Goal: Task Accomplishment & Management: Use online tool/utility

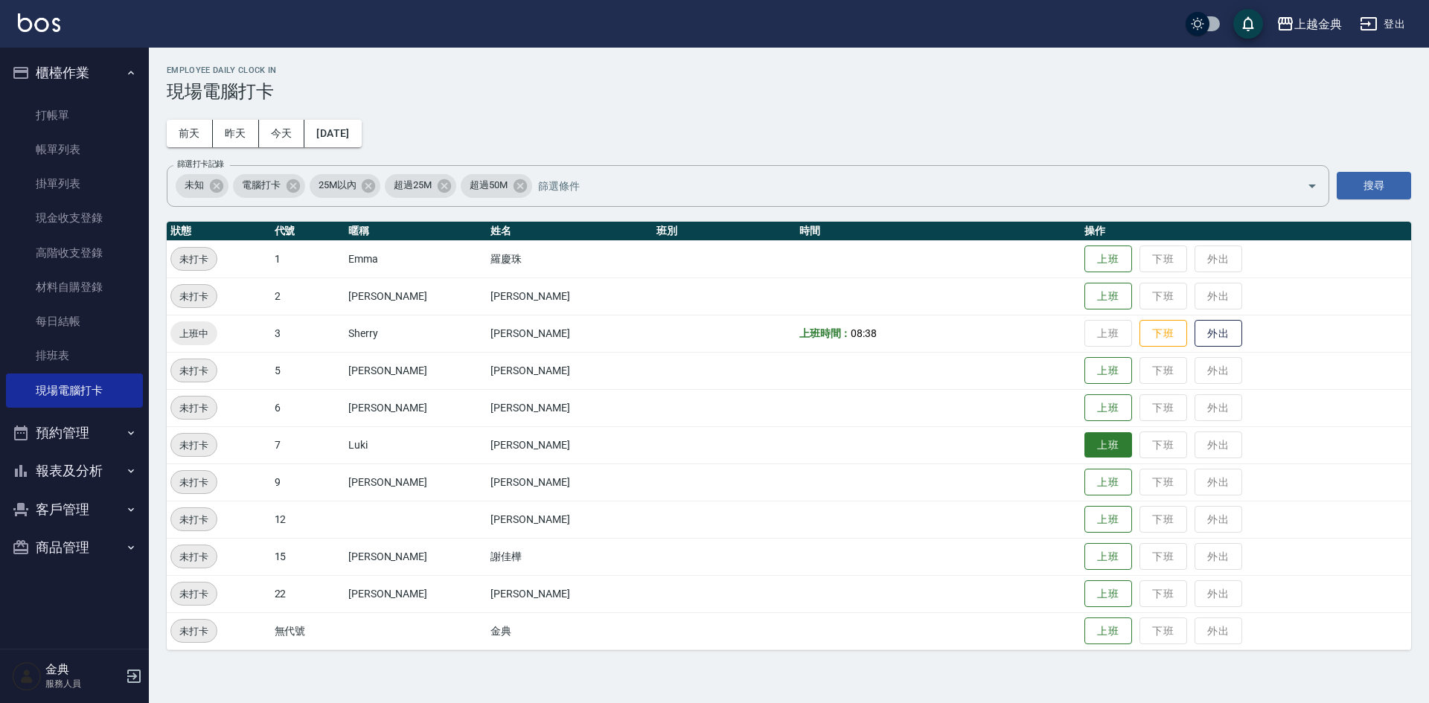
click at [1091, 444] on button "上班" at bounding box center [1109, 445] width 48 height 26
click at [1085, 599] on button "上班" at bounding box center [1109, 594] width 48 height 26
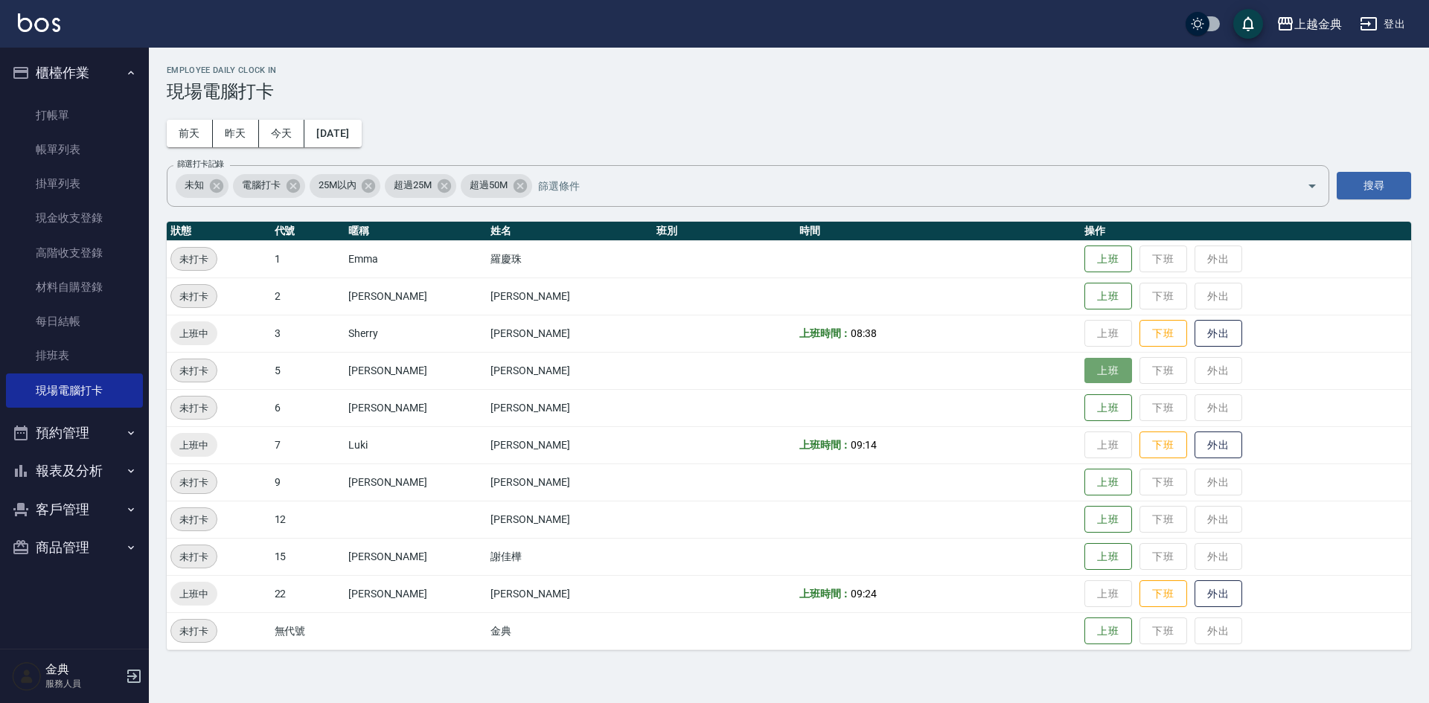
click at [1085, 367] on button "上班" at bounding box center [1109, 371] width 48 height 26
click at [1085, 507] on button "上班" at bounding box center [1109, 520] width 48 height 26
drag, startPoint x: 1053, startPoint y: 398, endPoint x: 1111, endPoint y: 408, distance: 59.6
click at [1053, 398] on tr "未打卡 6 [PERSON_NAME] [PERSON_NAME] 上班 下班 外出" at bounding box center [789, 407] width 1245 height 37
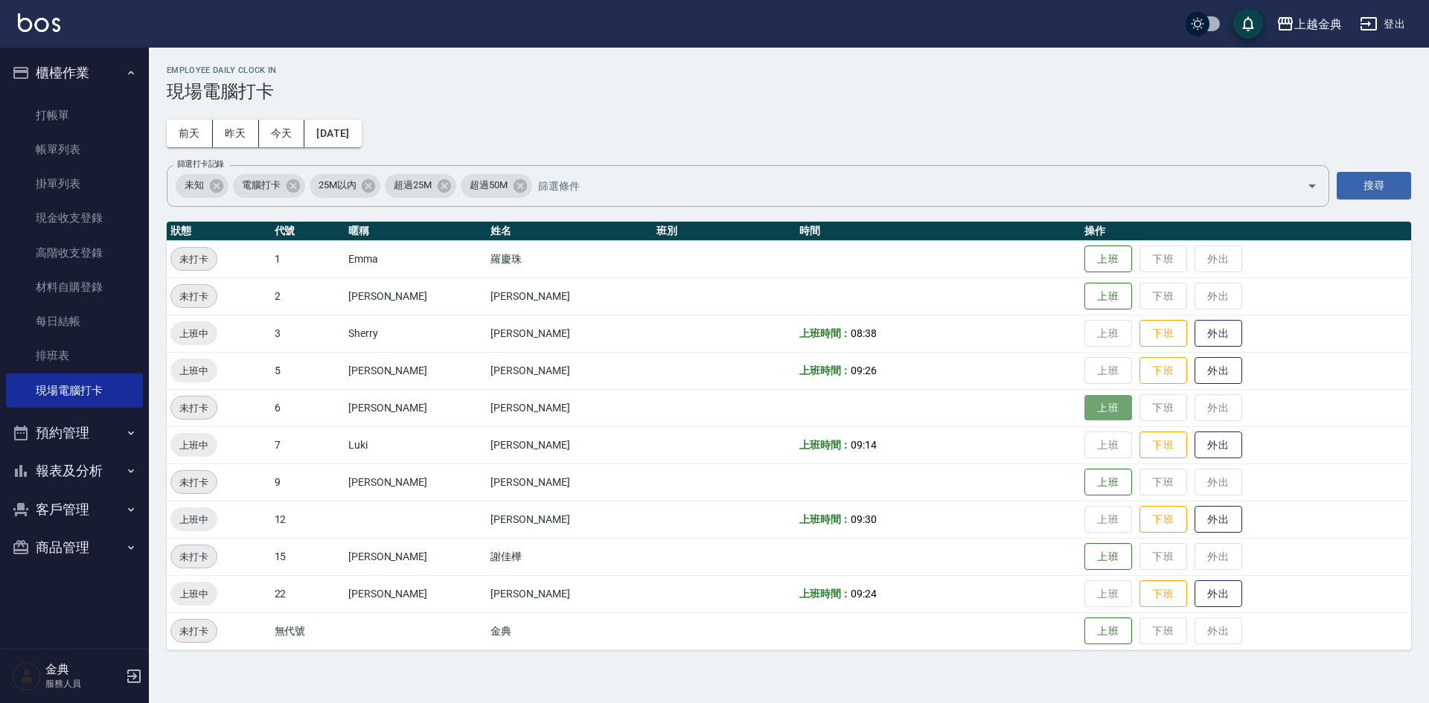
click at [1089, 406] on button "上班" at bounding box center [1109, 408] width 48 height 26
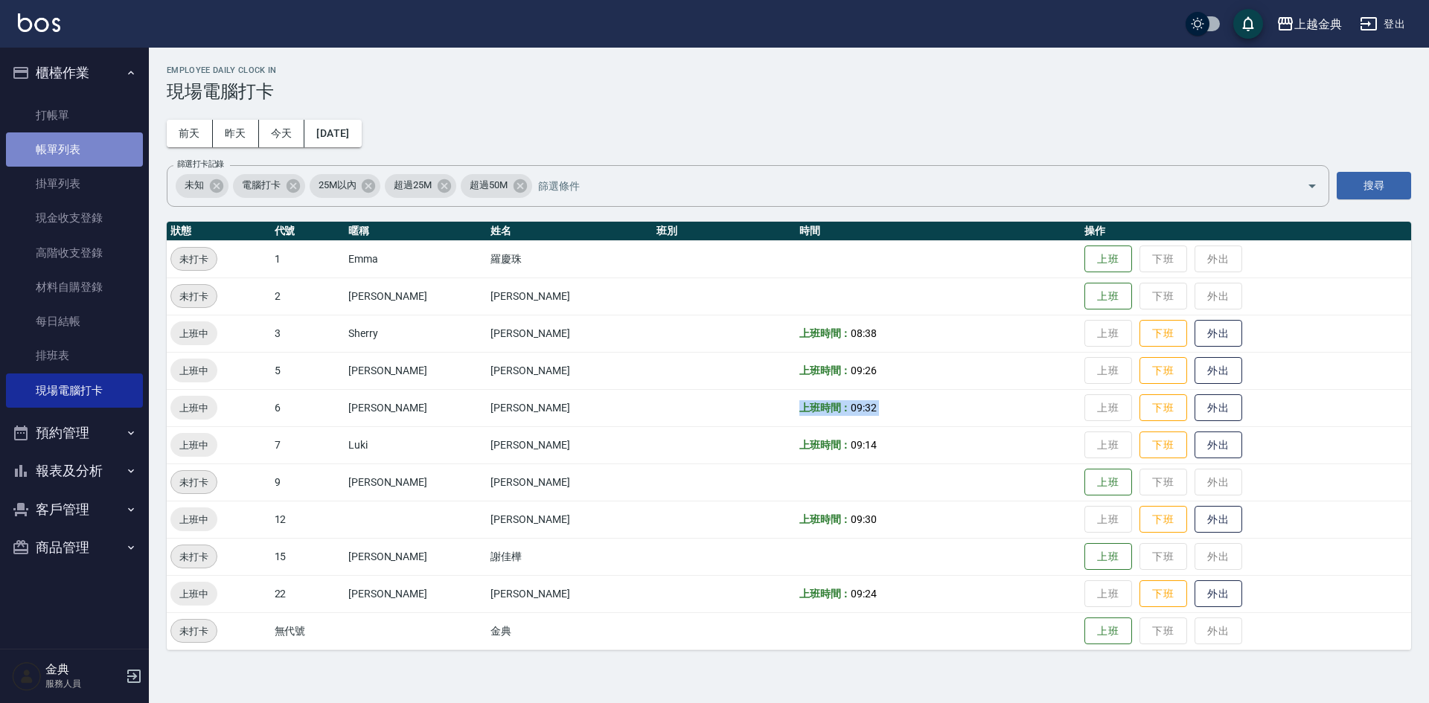
click at [46, 143] on link "帳單列表" at bounding box center [74, 150] width 137 height 34
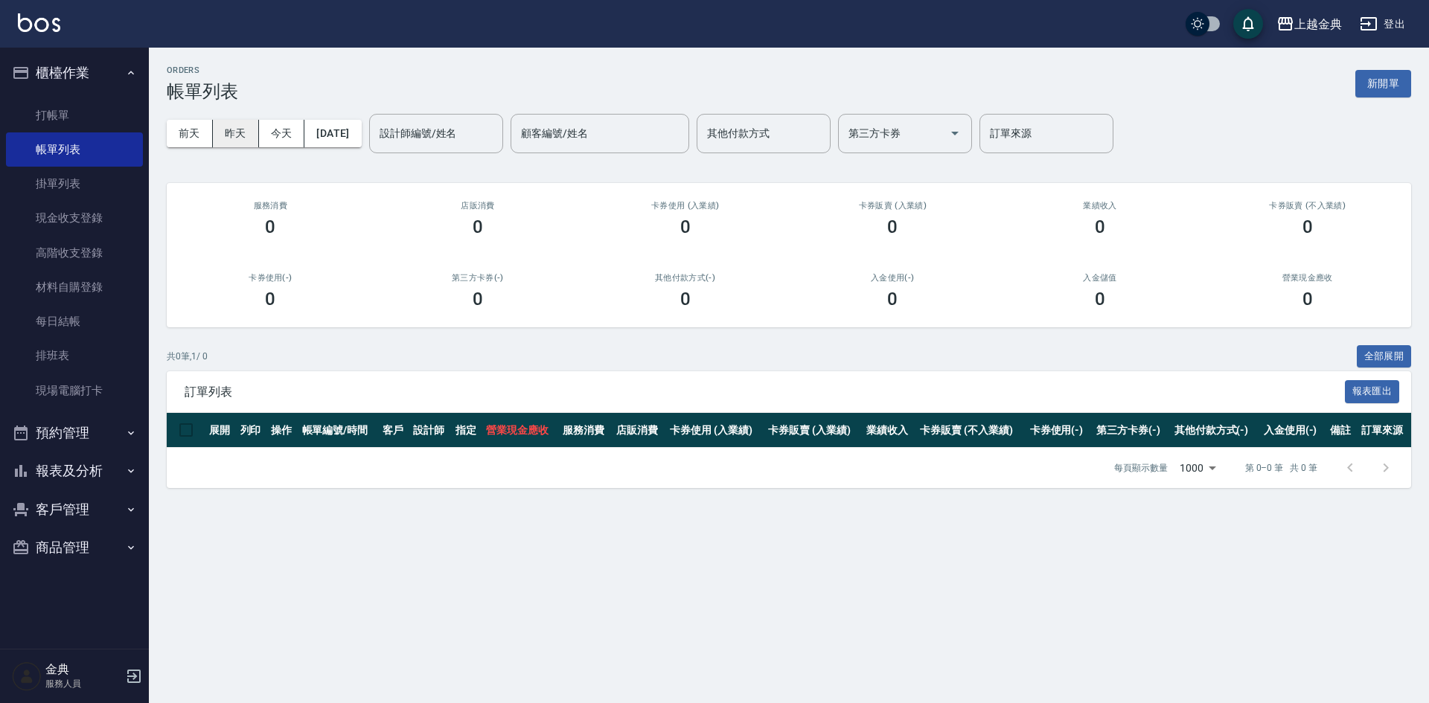
click at [229, 135] on button "昨天" at bounding box center [236, 134] width 46 height 28
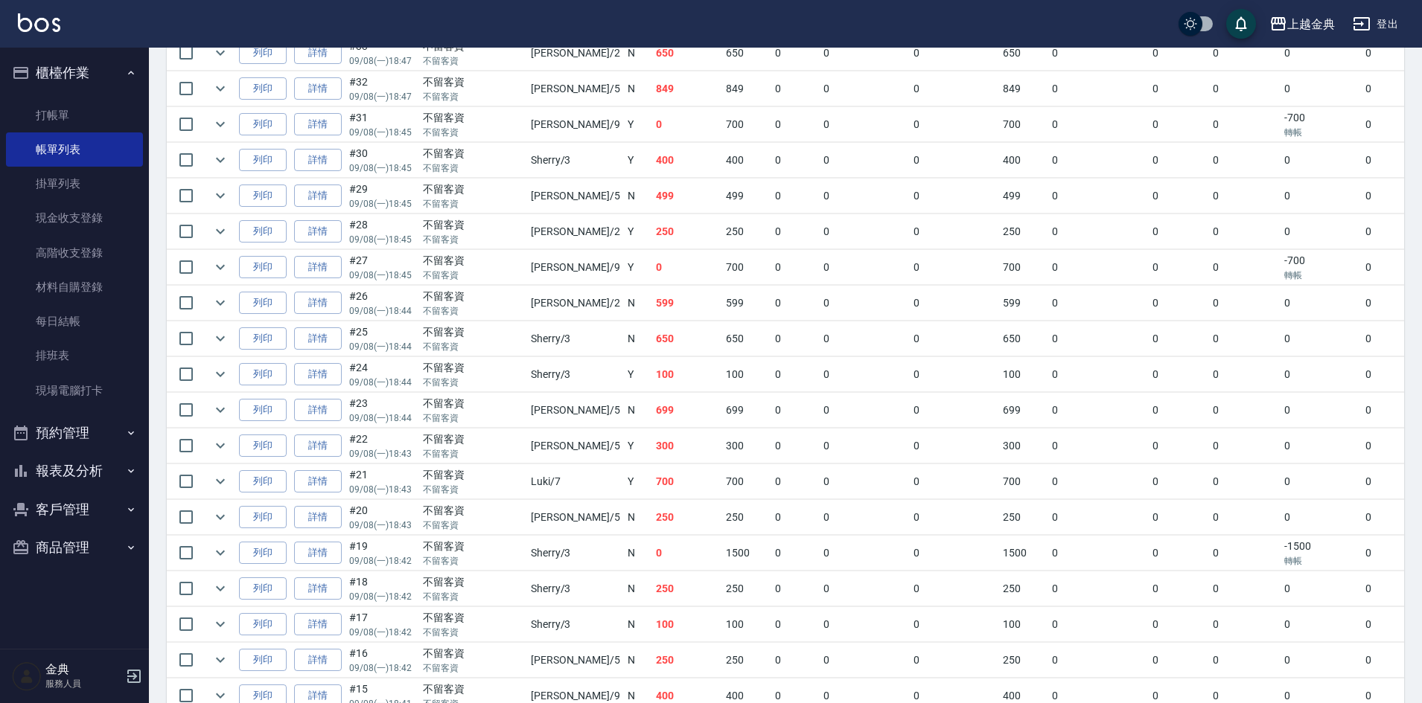
scroll to position [521, 0]
click at [323, 484] on link "詳情" at bounding box center [318, 480] width 48 height 23
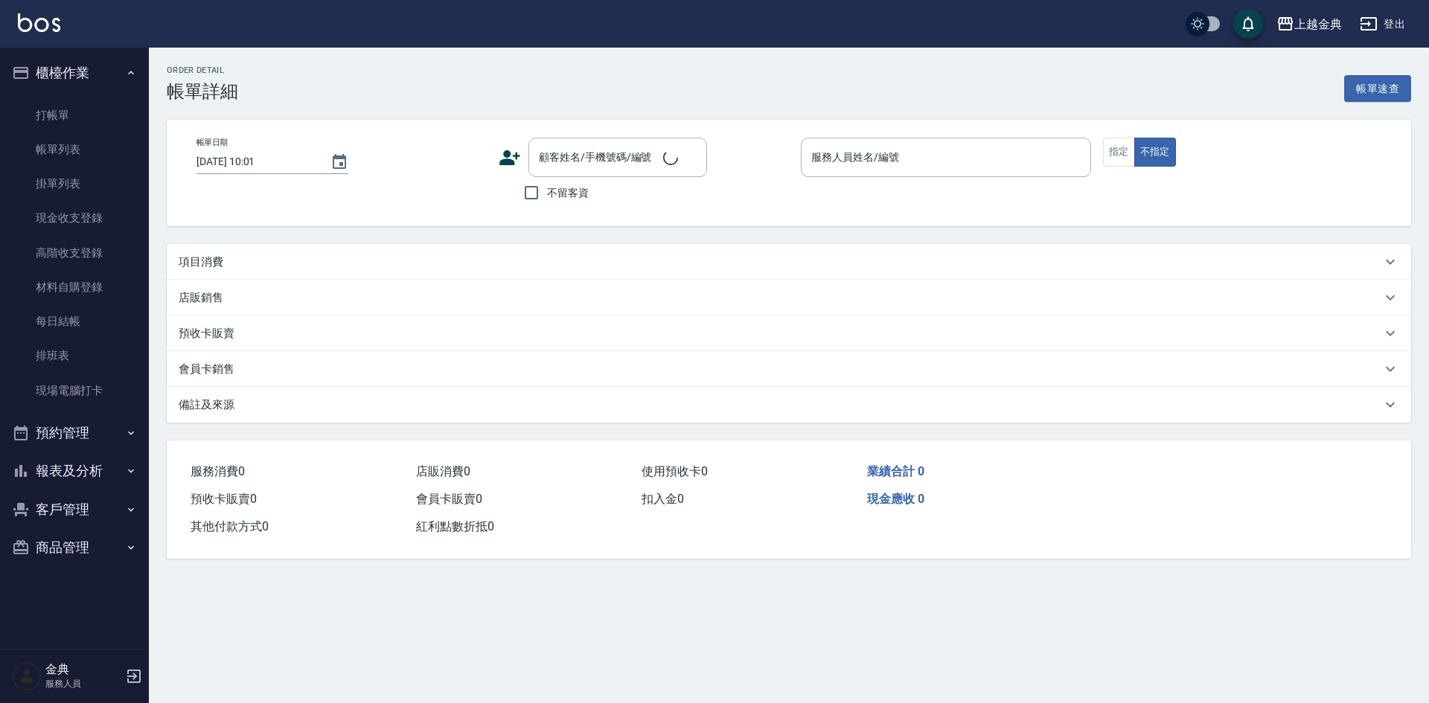
type input "[DATE] 18:43"
checkbox input "true"
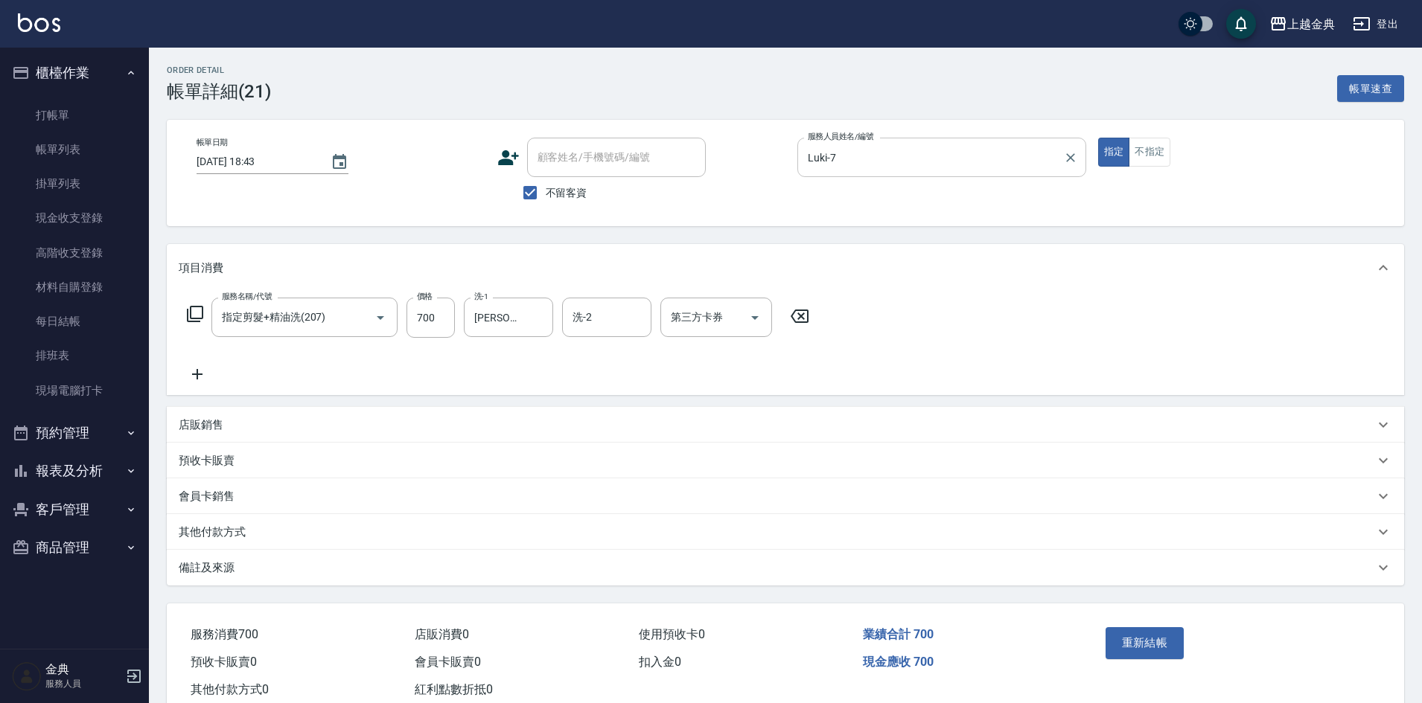
click at [964, 158] on input "Luki-7" at bounding box center [930, 157] width 253 height 26
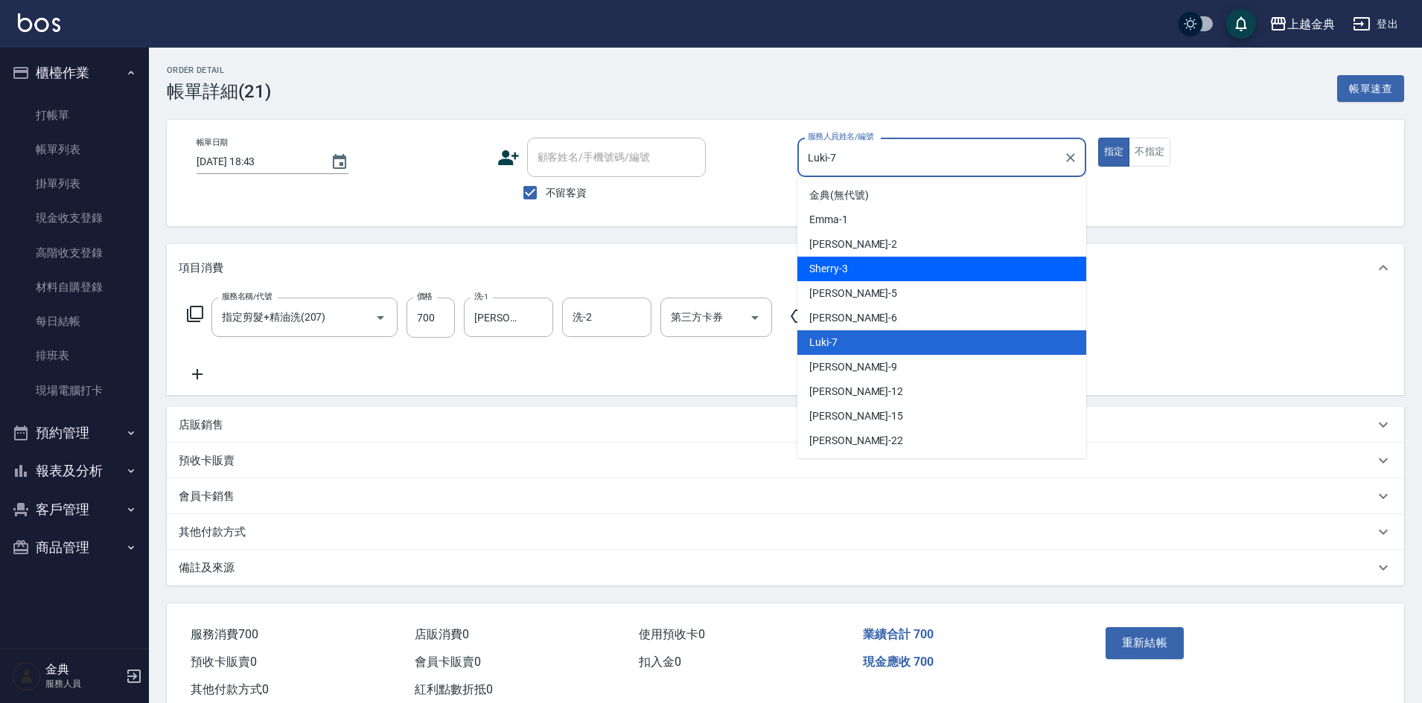
click at [954, 272] on div "Sherry -3" at bounding box center [941, 269] width 289 height 25
type input "Sherry-3"
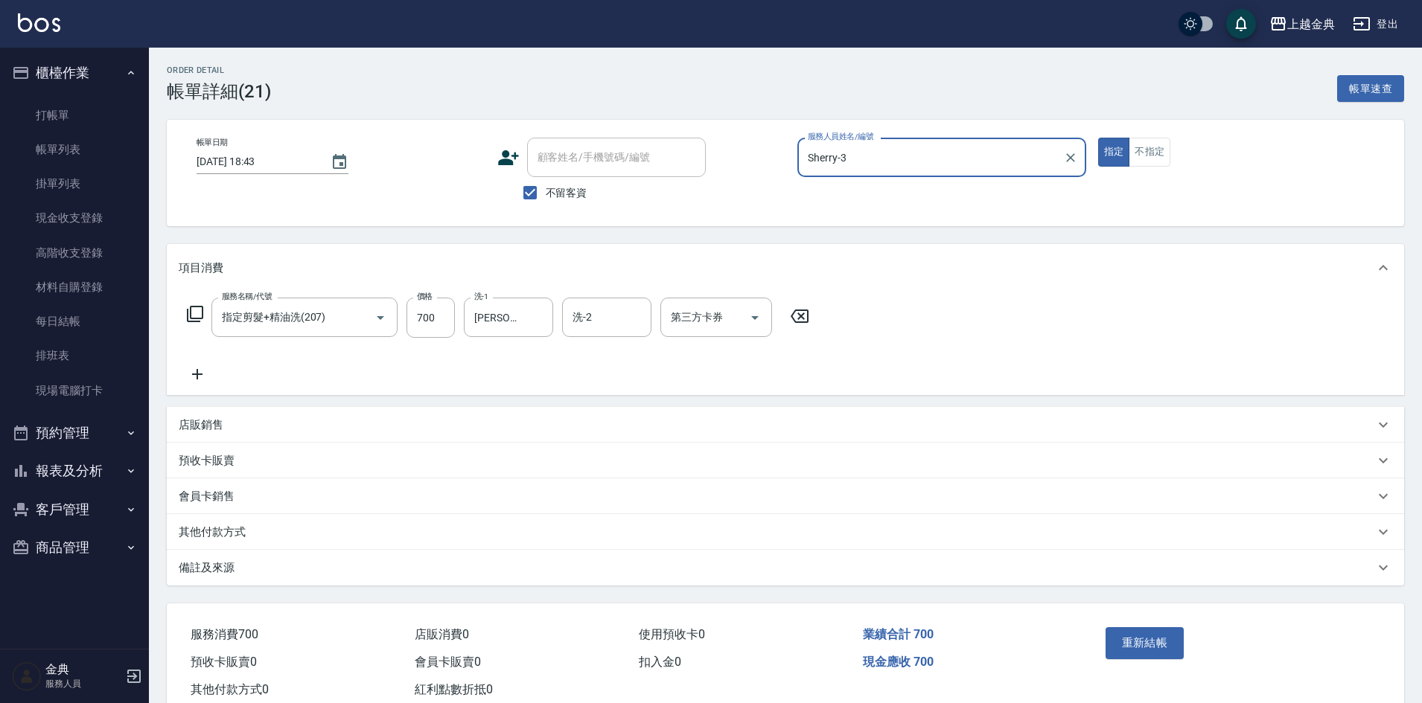
click at [984, 199] on div "服務人員姓名/編號 [PERSON_NAME]-3 服務人員姓名/編號" at bounding box center [941, 173] width 289 height 71
click at [1137, 633] on button "重新結帳" at bounding box center [1144, 643] width 79 height 31
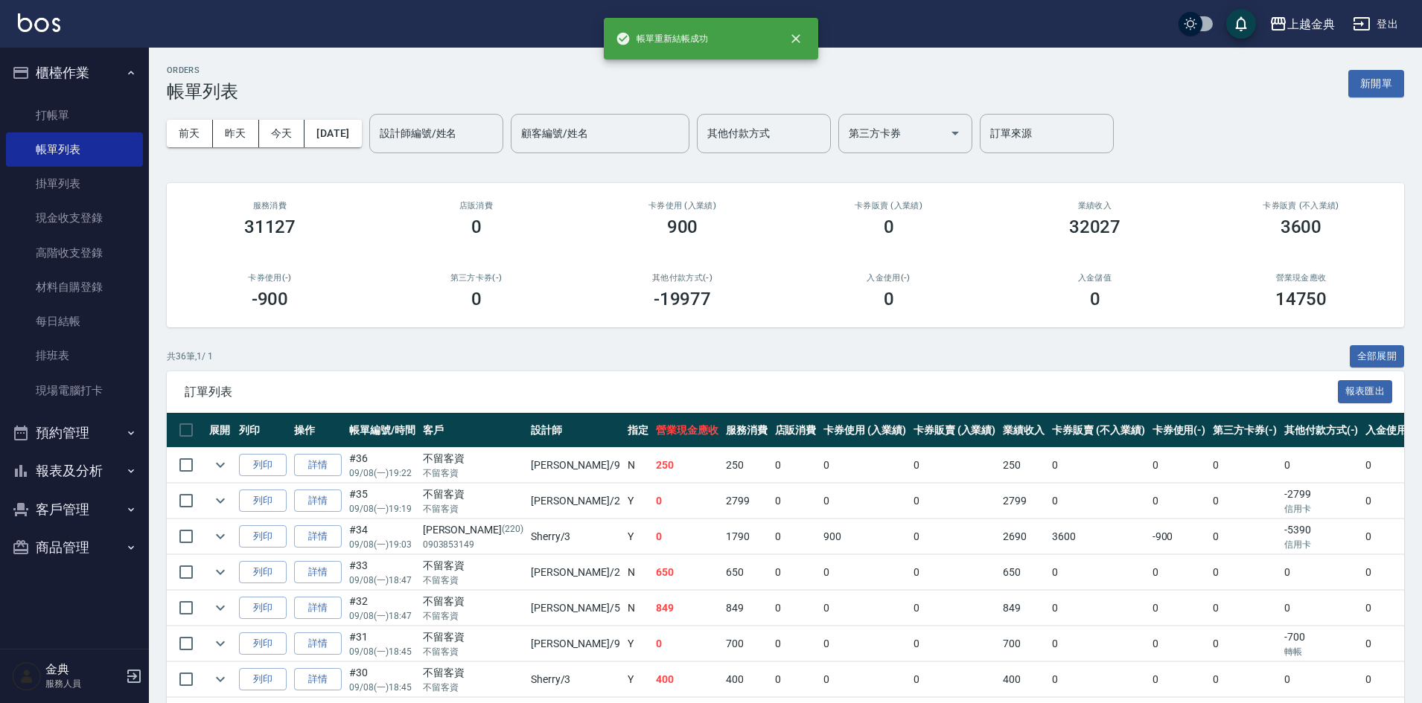
click at [28, 468] on icon "button" at bounding box center [21, 471] width 18 height 18
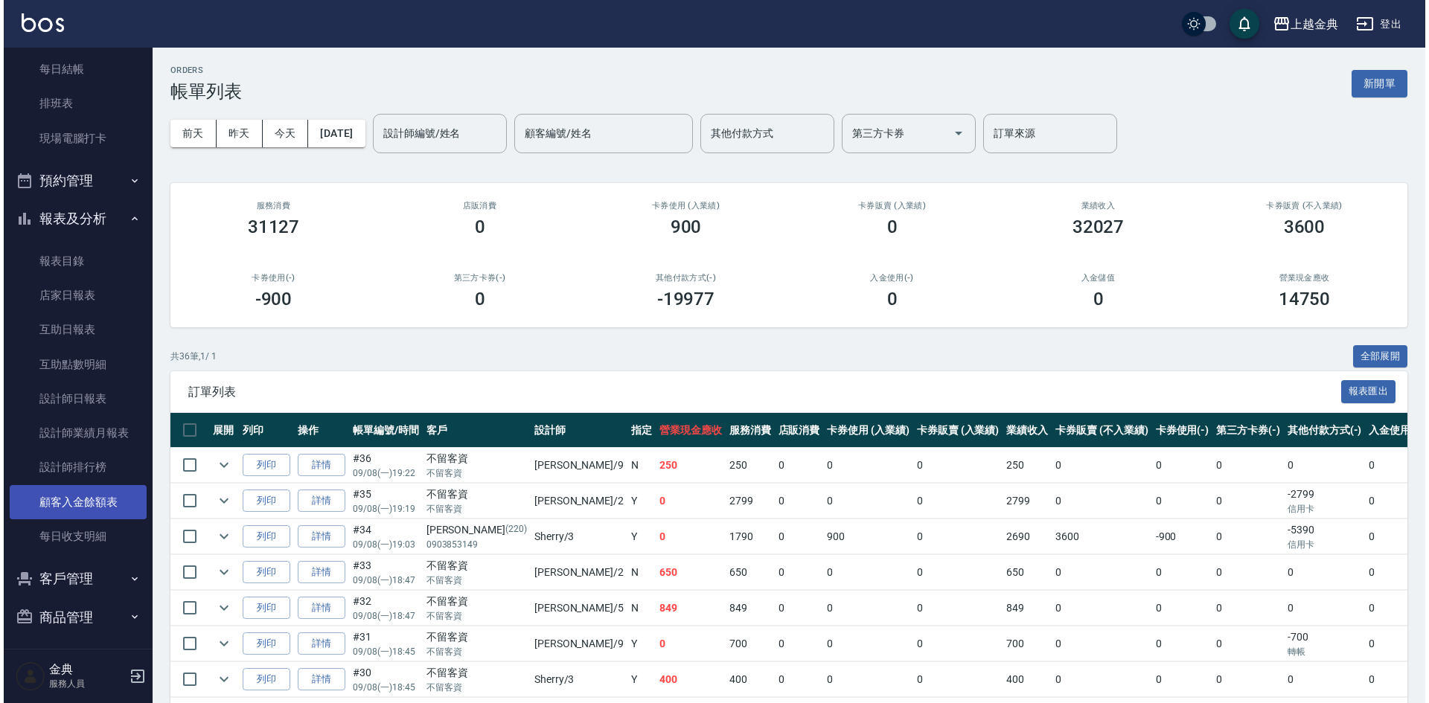
scroll to position [255, 0]
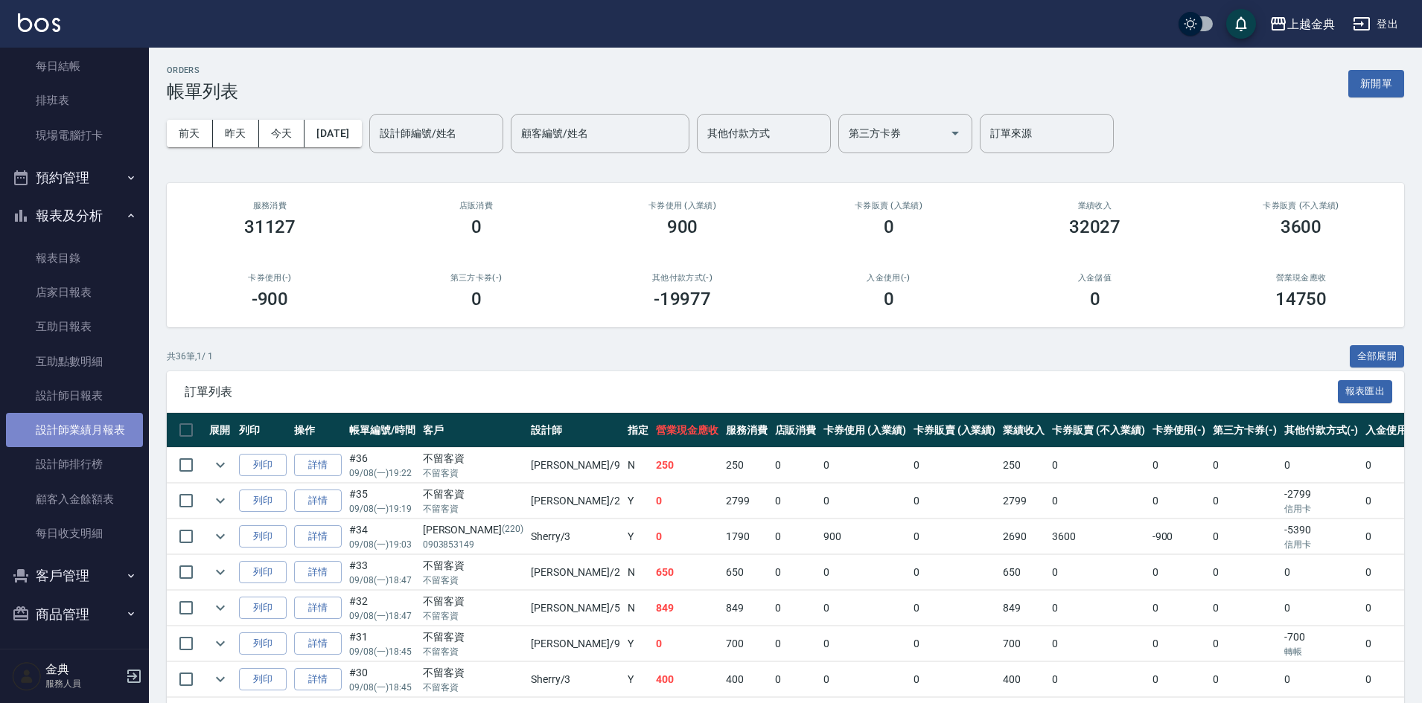
click at [96, 432] on link "設計師業績月報表" at bounding box center [74, 430] width 137 height 34
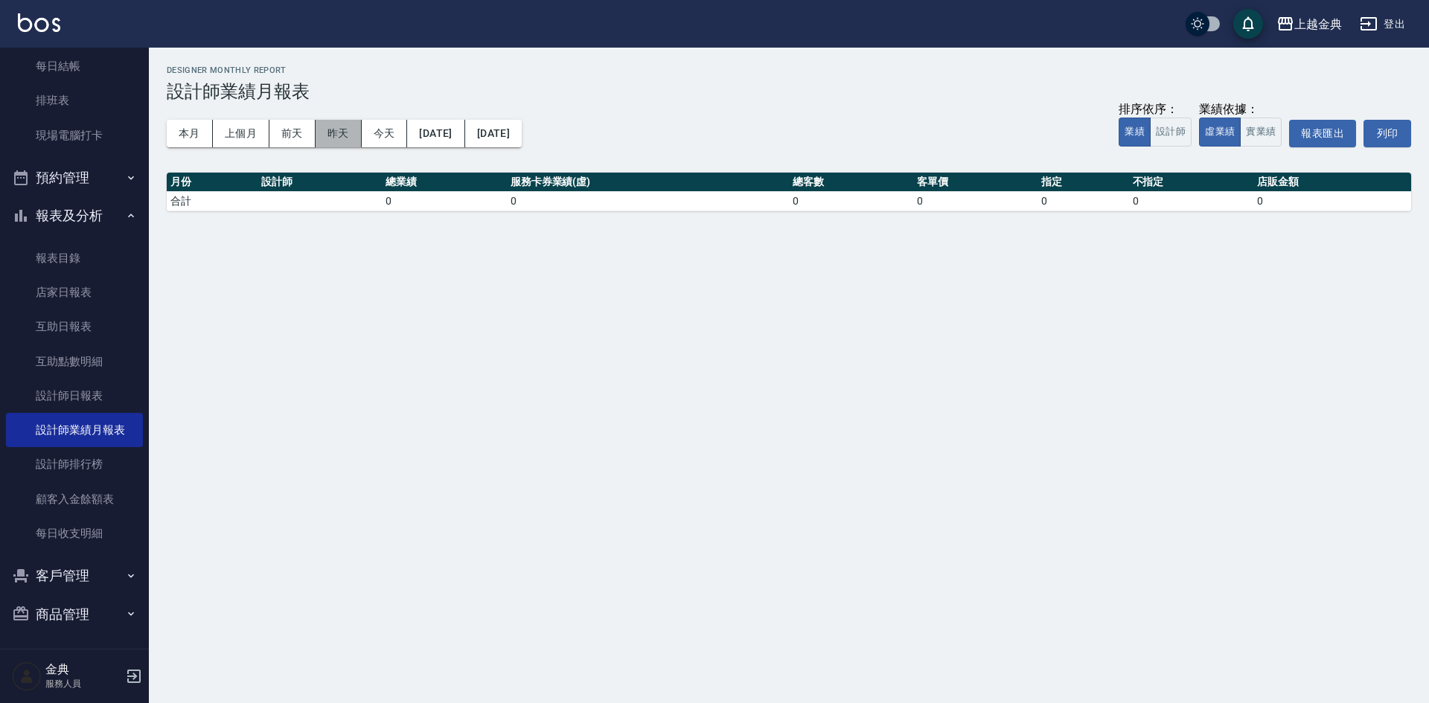
click at [349, 134] on button "昨天" at bounding box center [339, 134] width 46 height 28
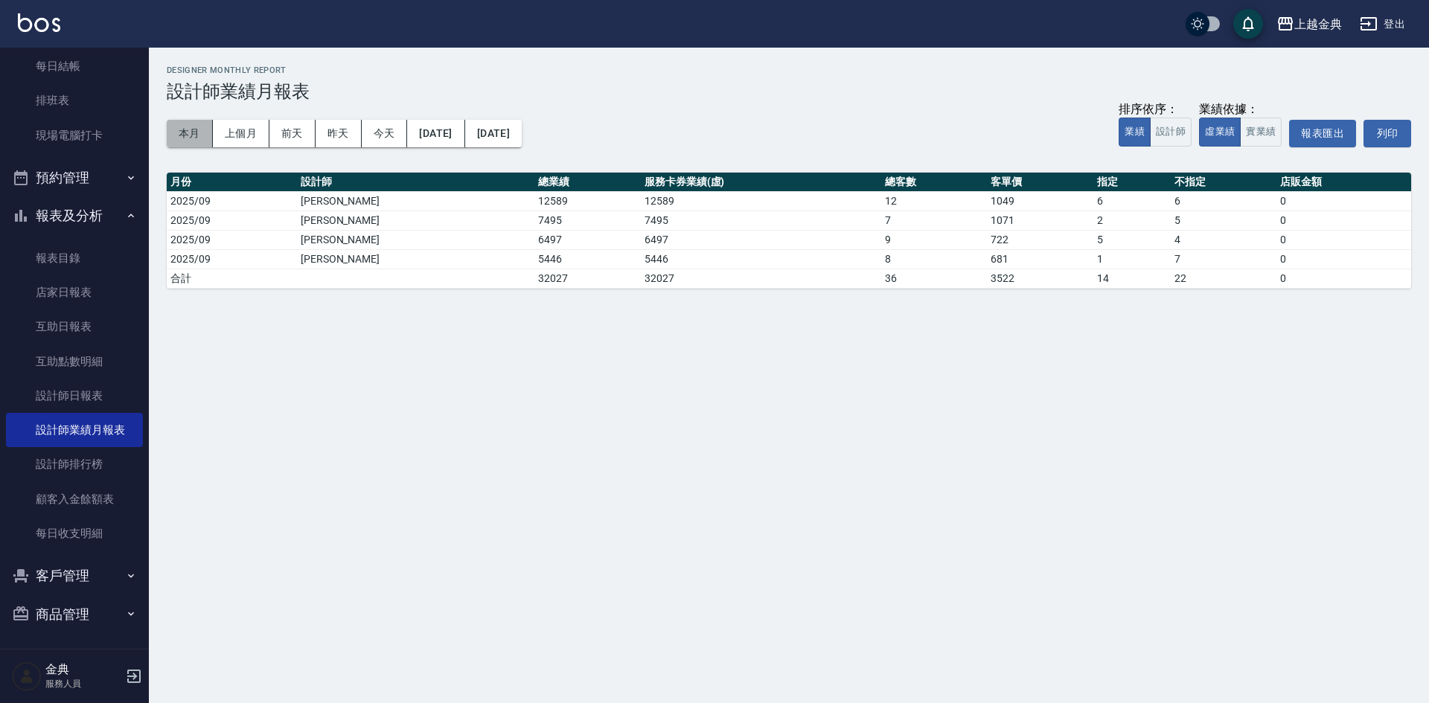
click at [203, 134] on button "本月" at bounding box center [190, 134] width 46 height 28
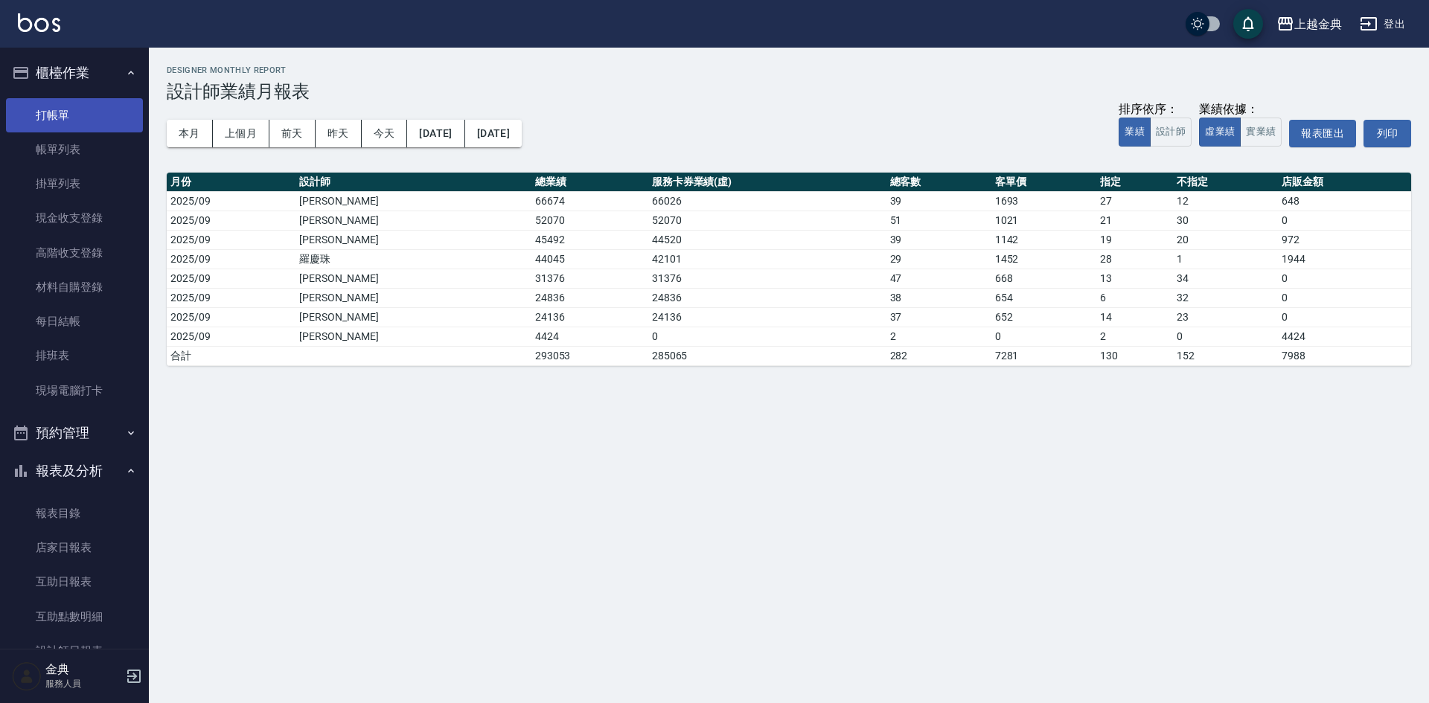
click at [79, 101] on link "打帳單" at bounding box center [74, 115] width 137 height 34
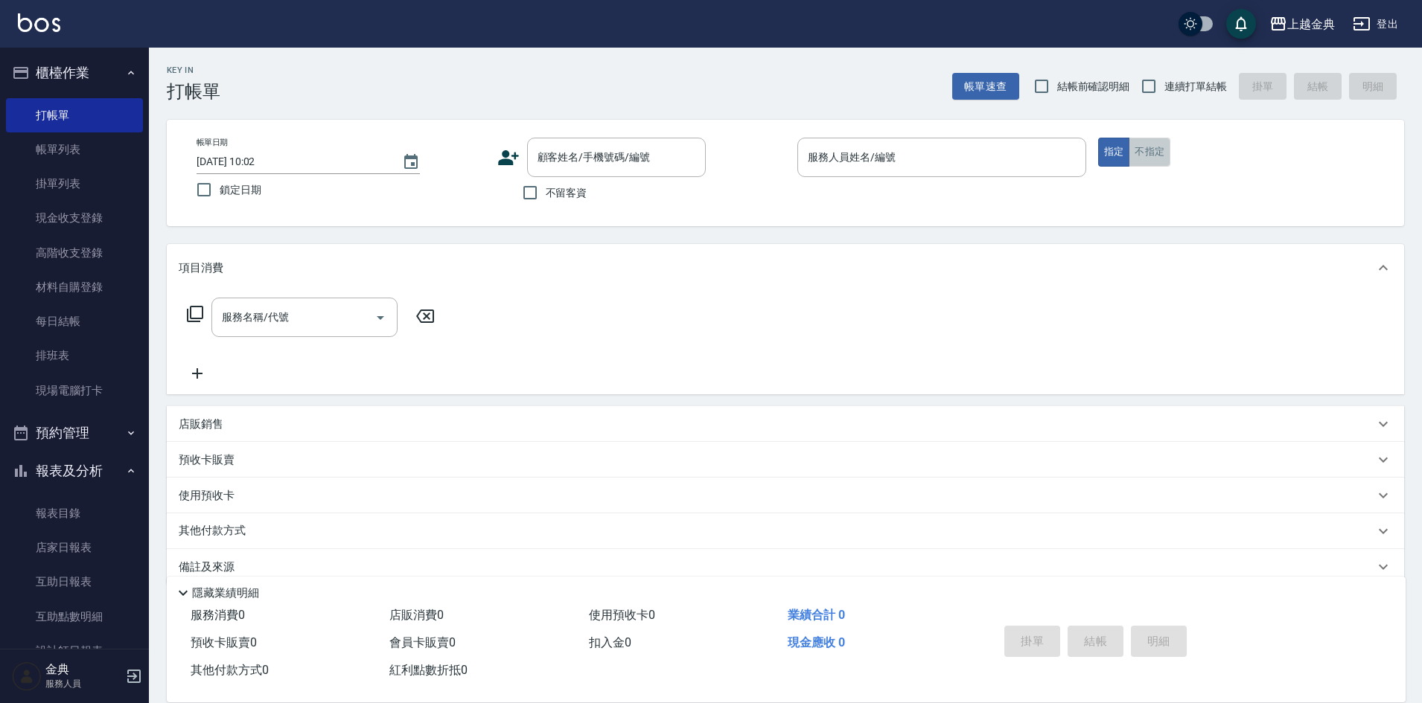
click at [1149, 149] on button "不指定" at bounding box center [1149, 152] width 42 height 29
click at [968, 162] on input "服務人員姓名/編號" at bounding box center [941, 157] width 275 height 26
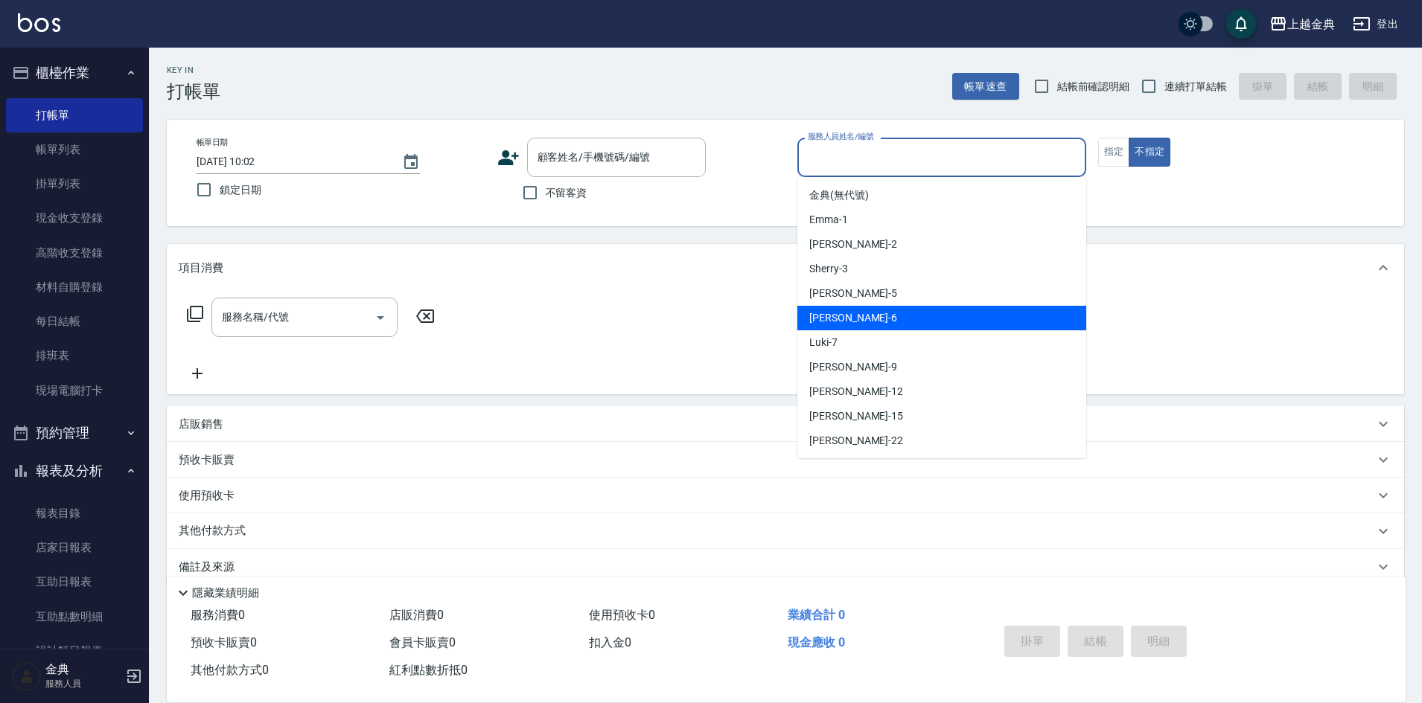
click at [894, 319] on div "[PERSON_NAME] -6" at bounding box center [941, 318] width 289 height 25
type input "[PERSON_NAME]-6"
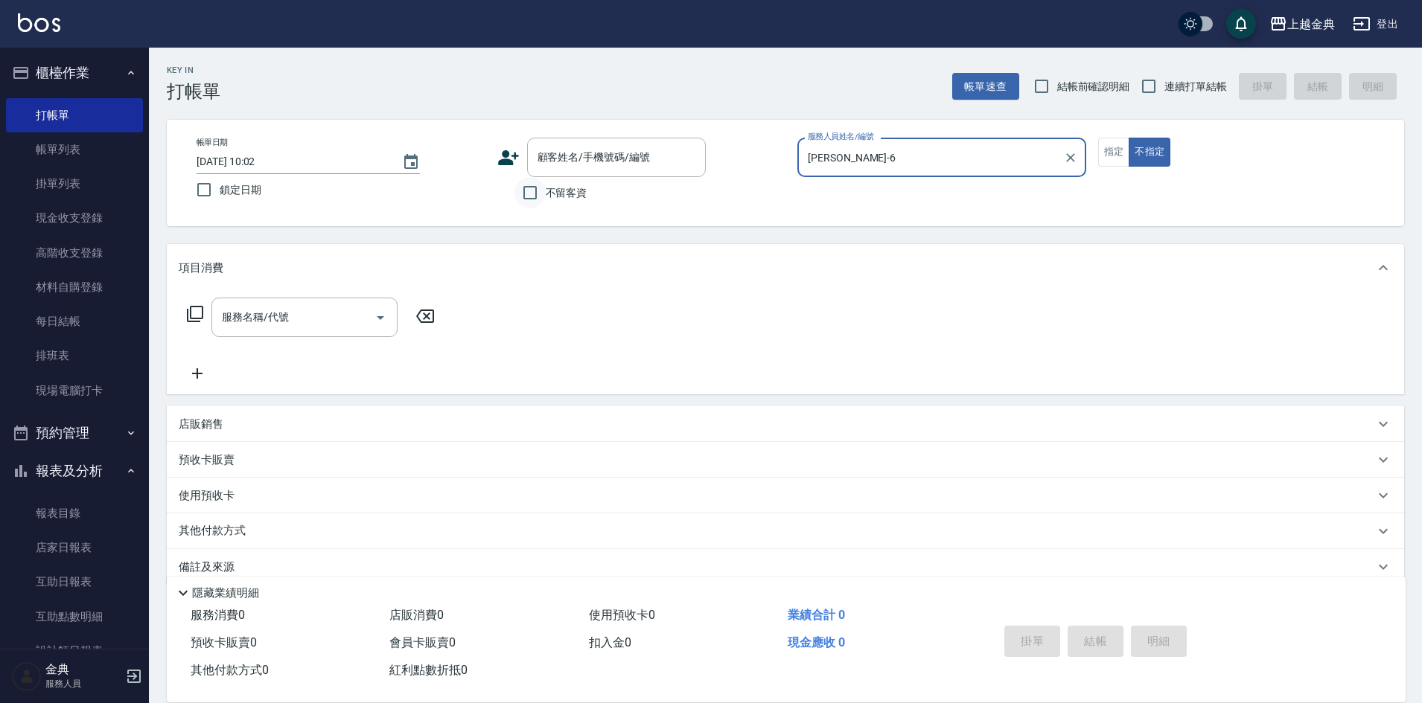
click at [528, 188] on input "不留客資" at bounding box center [529, 192] width 31 height 31
checkbox input "true"
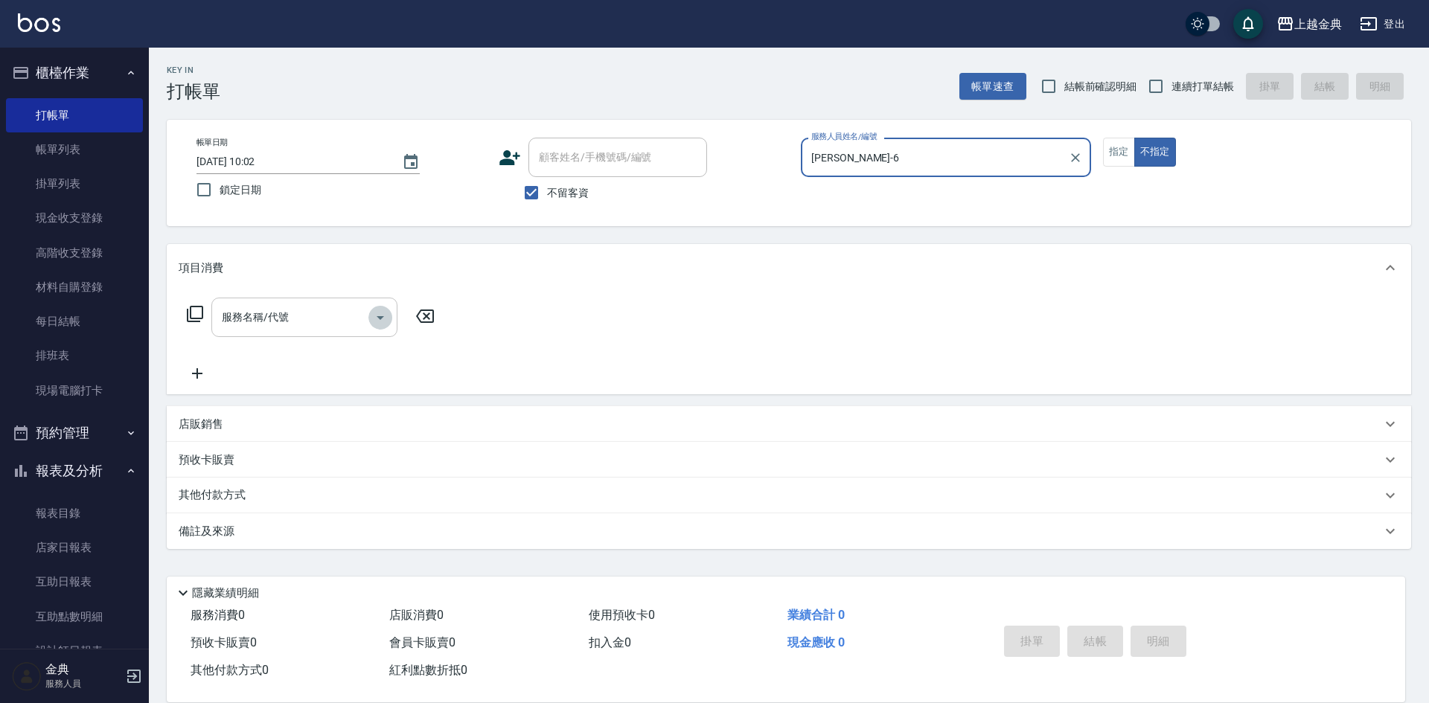
click at [381, 319] on icon "Open" at bounding box center [380, 318] width 7 height 4
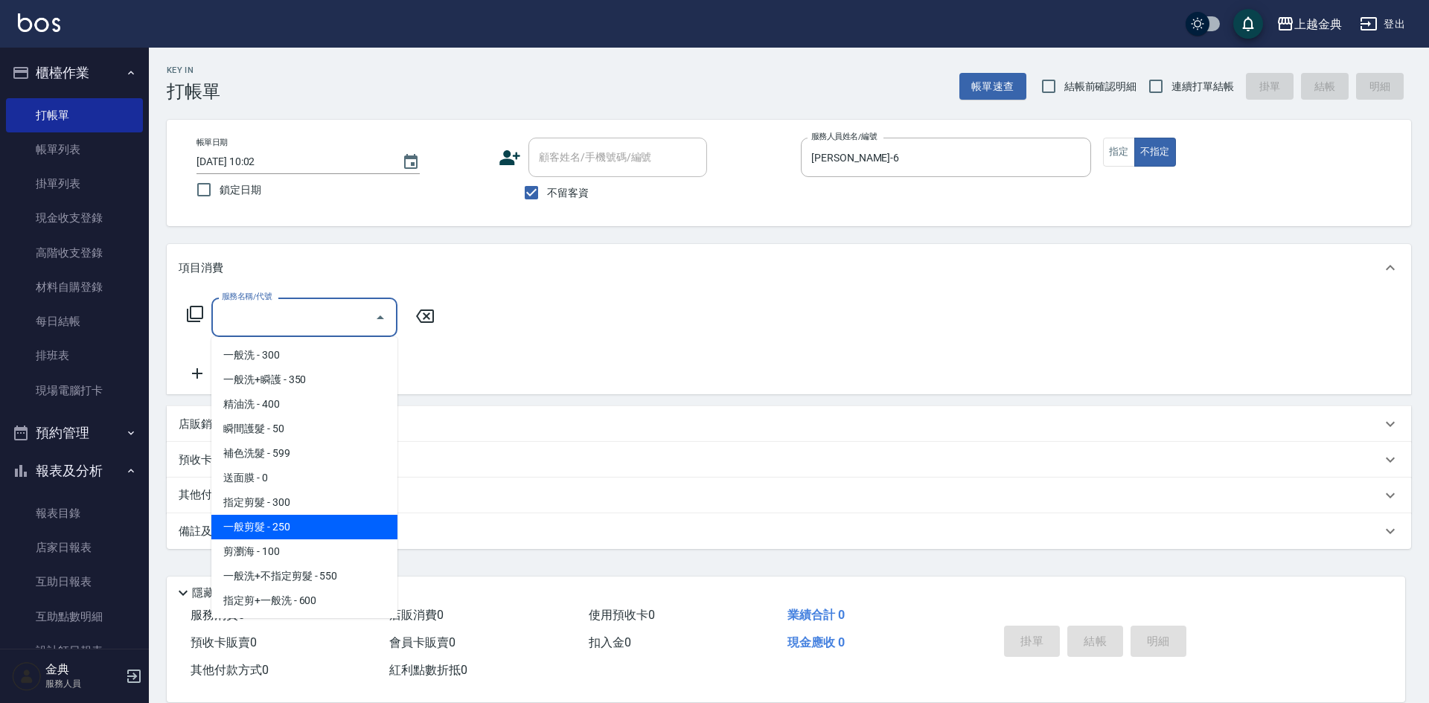
click at [265, 532] on span "一般剪髮 - 250" at bounding box center [304, 527] width 186 height 25
type input "一般剪髮(200)"
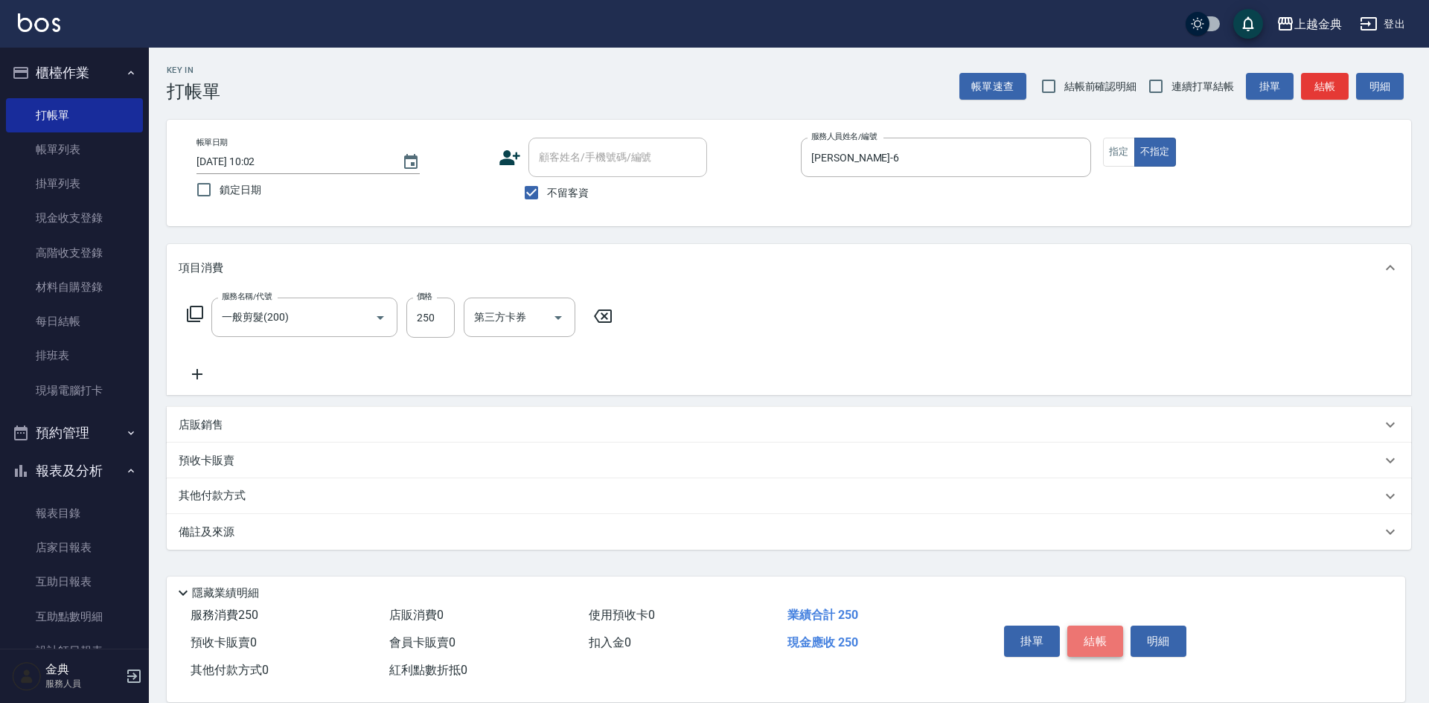
click at [1079, 642] on button "結帳" at bounding box center [1095, 641] width 56 height 31
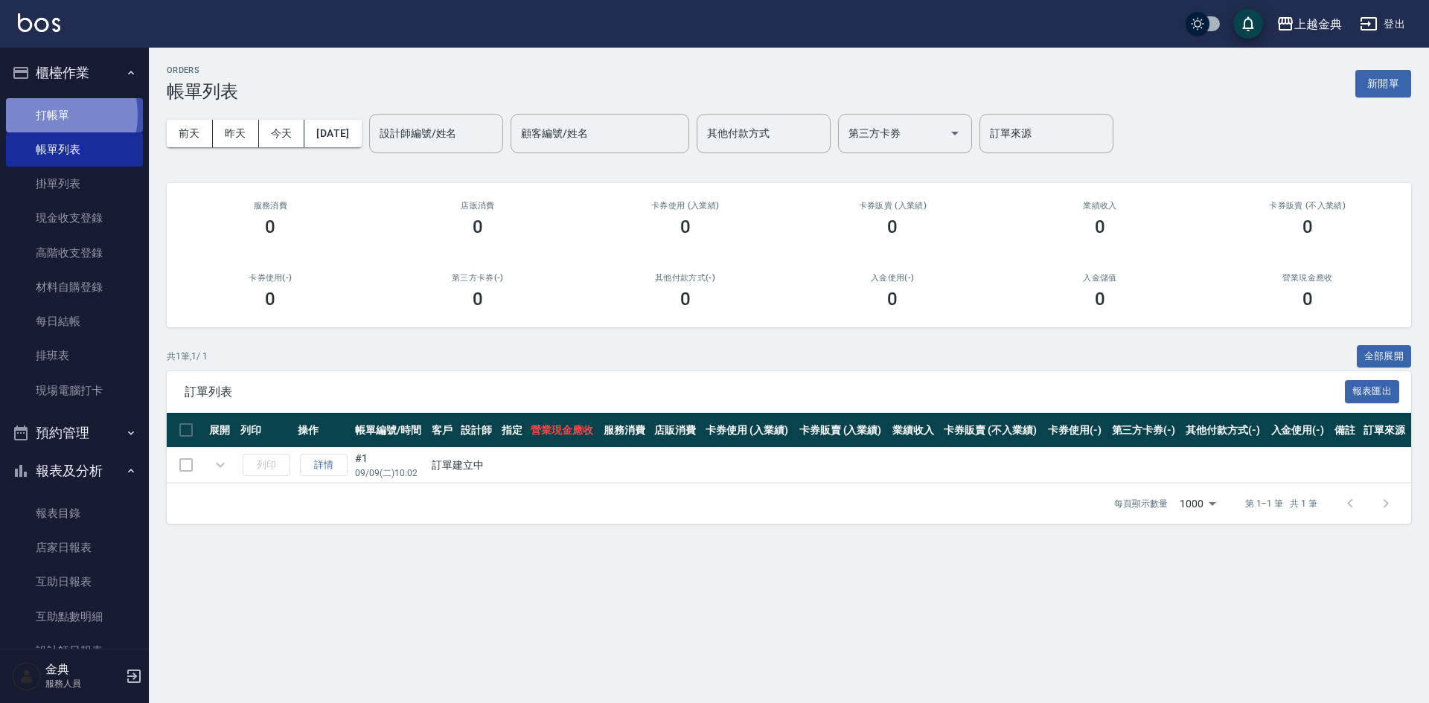
click at [45, 114] on link "打帳單" at bounding box center [74, 115] width 137 height 34
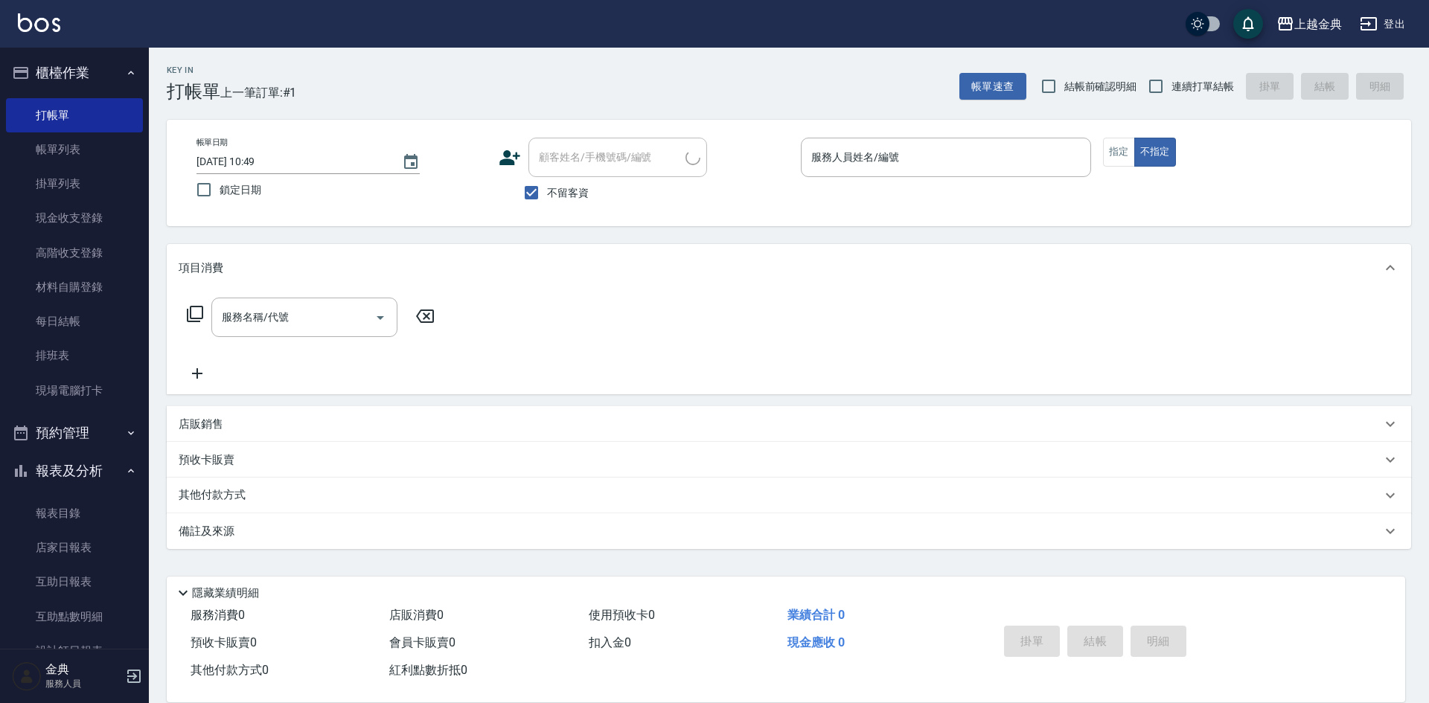
click at [421, 63] on div "Key In 打帳單 上一筆訂單:#1 帳單速查 結帳前確認明細 連續打單結帳 掛單 結帳 明細 帳單日期 [DATE] 10:49 鎖定日期 顧客姓名/手機…" at bounding box center [789, 370] width 1280 height 645
click at [1108, 156] on button "指定" at bounding box center [1119, 152] width 32 height 29
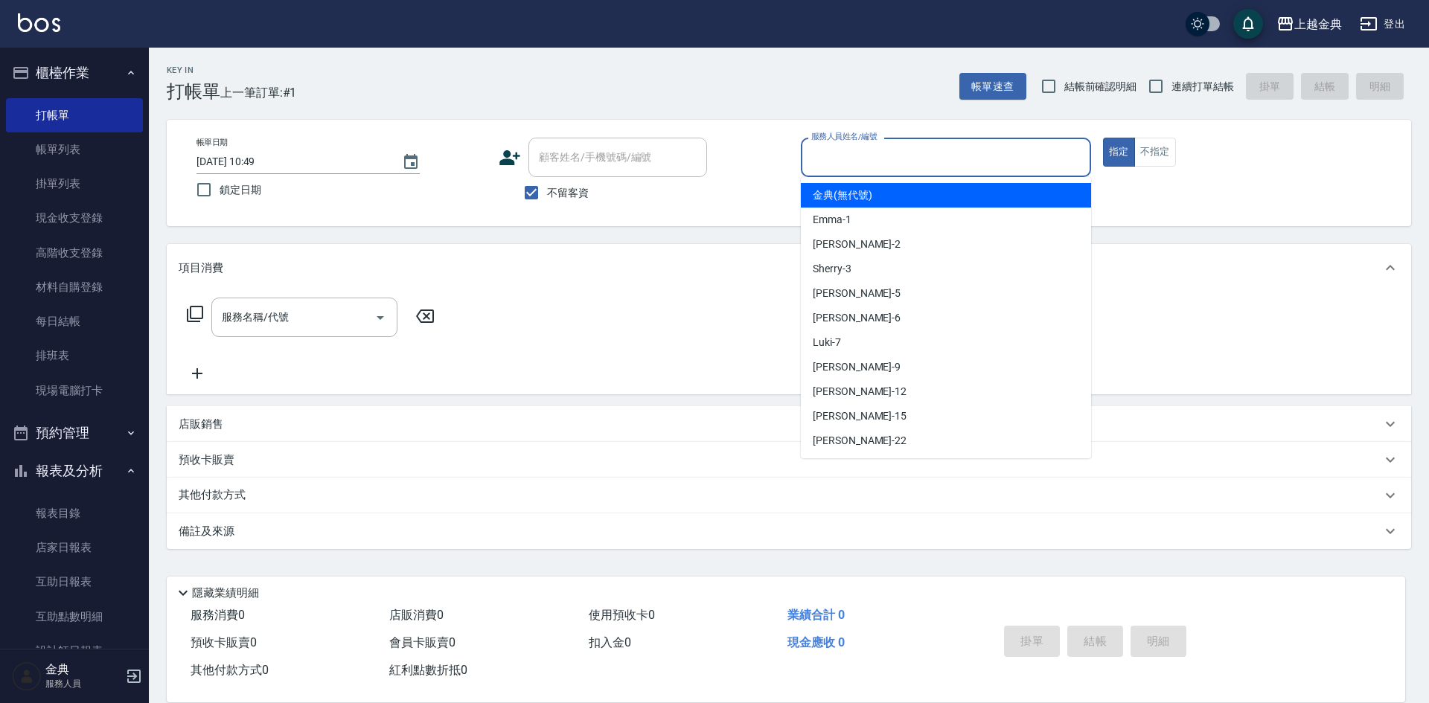
click at [981, 152] on input "服務人員姓名/編號" at bounding box center [946, 157] width 277 height 26
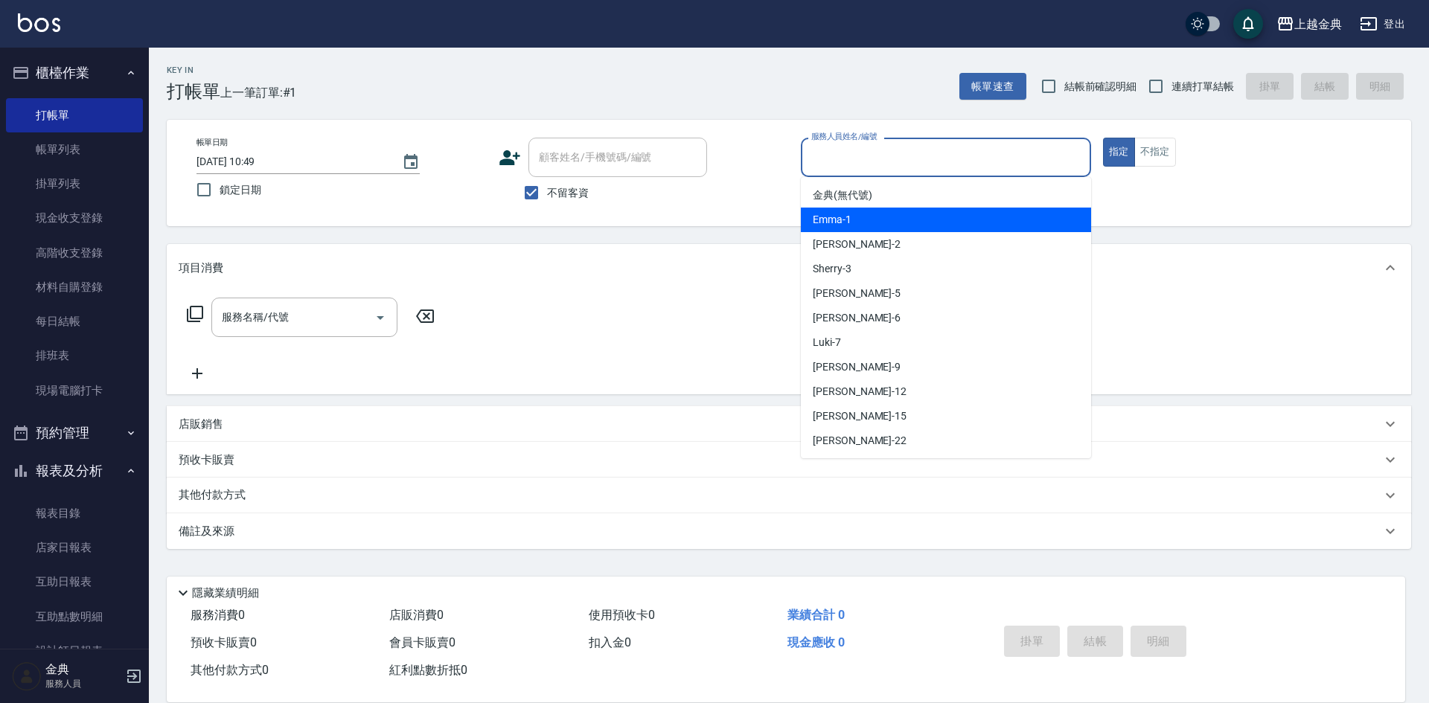
click at [906, 217] on div "Emma -1" at bounding box center [946, 220] width 290 height 25
type input "Emma-1"
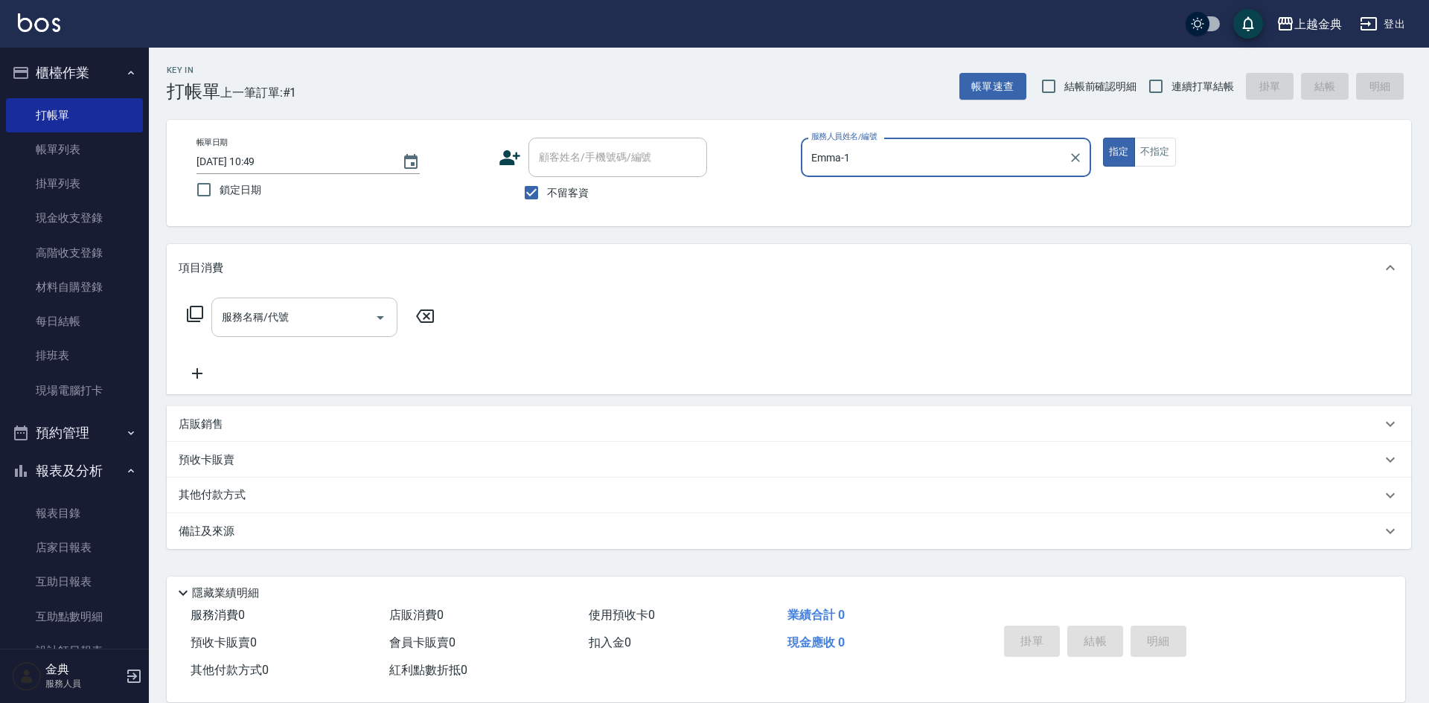
click at [381, 310] on icon "Open" at bounding box center [380, 318] width 18 height 18
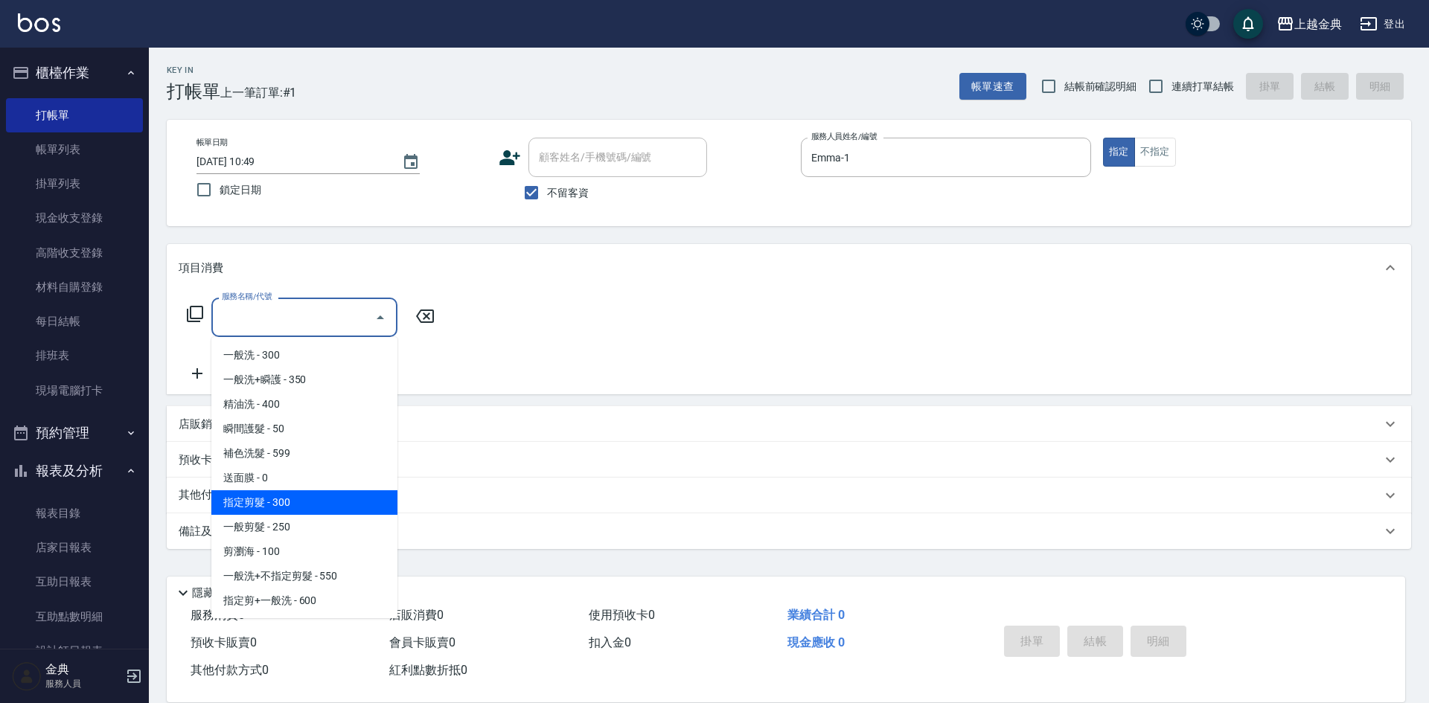
click at [337, 495] on span "指定剪髮 - 300" at bounding box center [304, 503] width 186 height 25
type input "指定剪髮(199)"
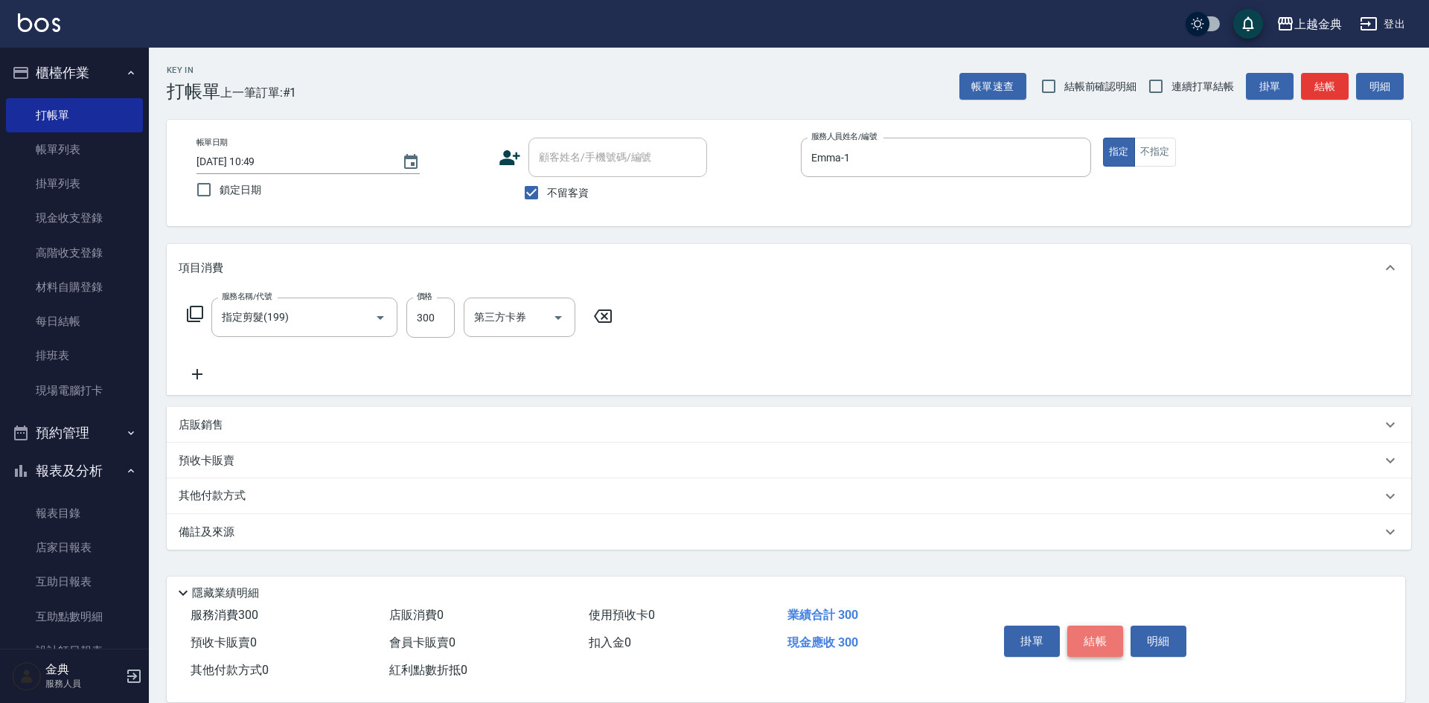
click at [1091, 629] on button "結帳" at bounding box center [1095, 641] width 56 height 31
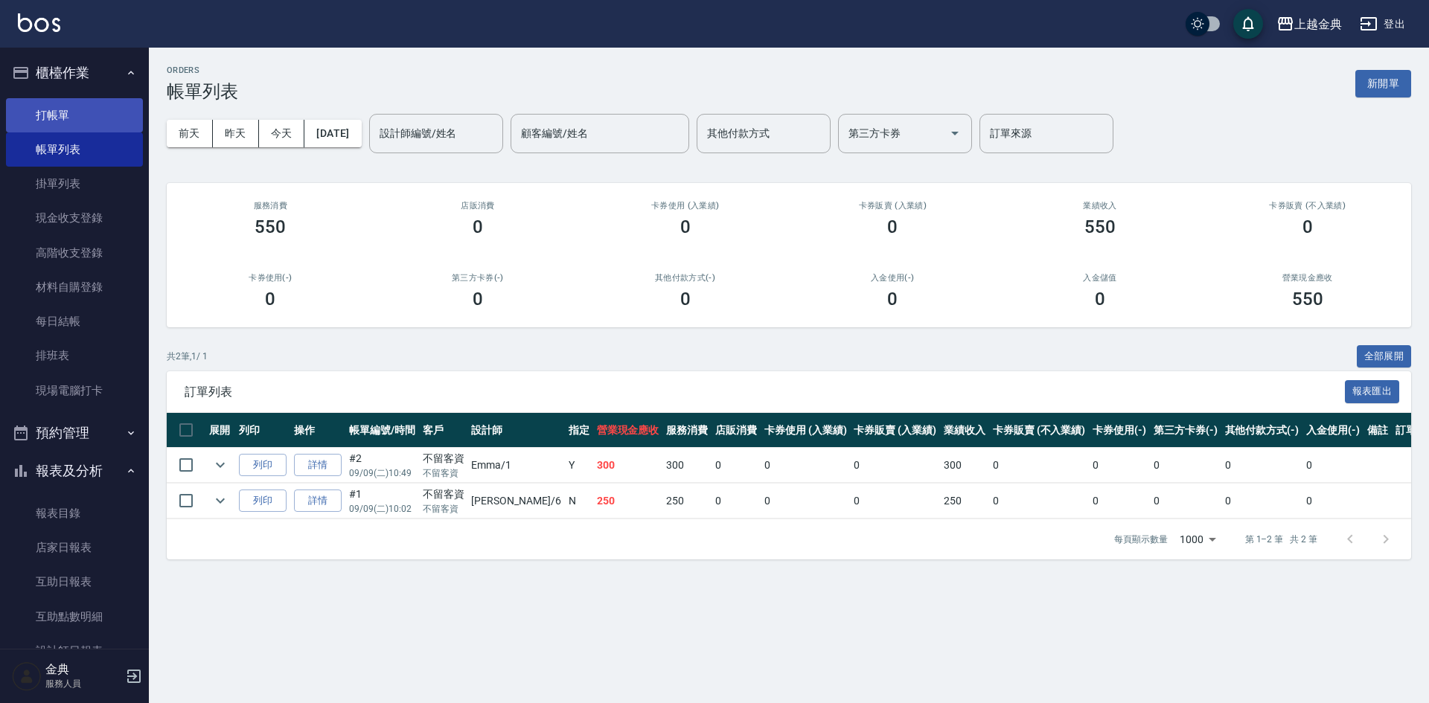
drag, startPoint x: 51, startPoint y: 114, endPoint x: 72, endPoint y: 114, distance: 20.8
click at [51, 114] on link "打帳單" at bounding box center [74, 115] width 137 height 34
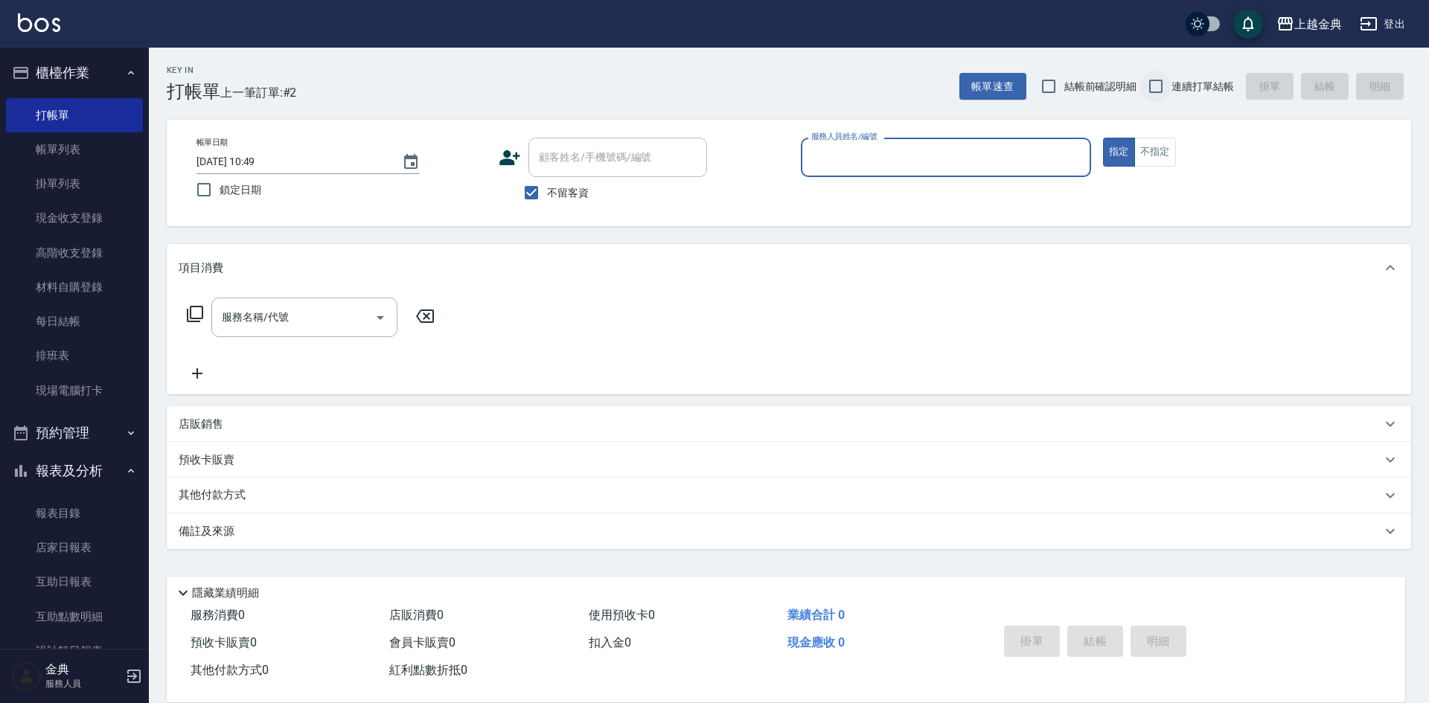
click at [1172, 85] on input "連續打單結帳" at bounding box center [1155, 86] width 31 height 31
checkbox input "true"
